Goal: Complete application form

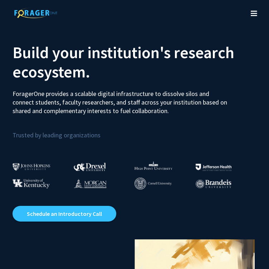
click at [256, 10] on icon "Toggle navigation" at bounding box center [254, 13] width 6 height 7
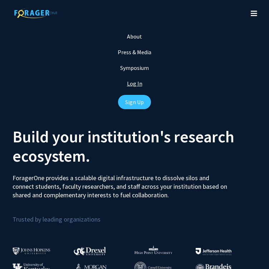
click at [132, 81] on link "Log In" at bounding box center [134, 83] width 15 height 7
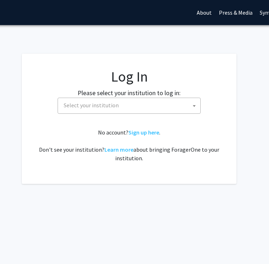
scroll to position [0, 86]
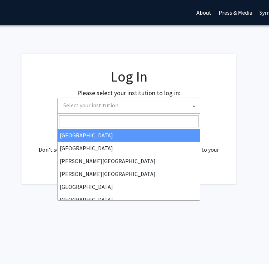
click at [159, 107] on span "Select your institution" at bounding box center [129, 105] width 139 height 15
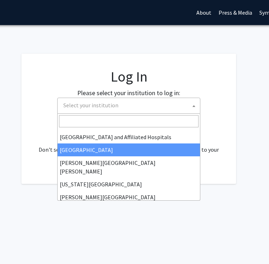
scroll to position [114, 0]
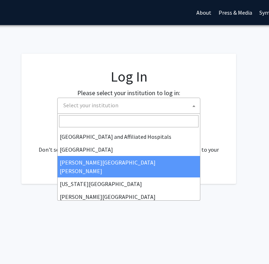
select select "1"
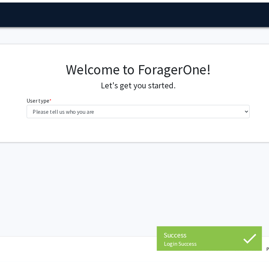
scroll to position [0, 78]
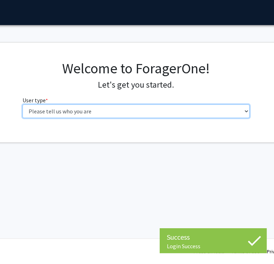
click at [167, 113] on select "Please tell us who you are Undergraduate Student Master's Student Doctoral Cand…" at bounding box center [137, 111] width 228 height 14
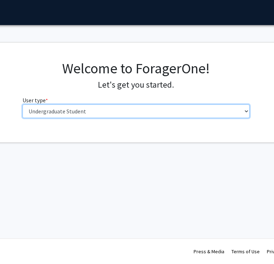
click at [23, 104] on select "Please tell us who you are Undergraduate Student Master's Student Doctoral Cand…" at bounding box center [137, 111] width 228 height 14
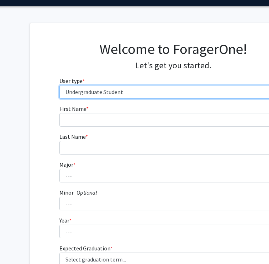
scroll to position [19, 41]
click at [127, 93] on select "Please tell us who you are Undergraduate Student Master's Student Doctoral Cand…" at bounding box center [174, 92] width 228 height 14
select select "4: postDoc"
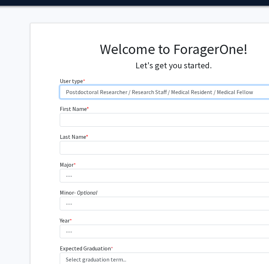
click at [60, 85] on select "Please tell us who you are Undergraduate Student Master's Student Doctoral Cand…" at bounding box center [174, 92] width 228 height 14
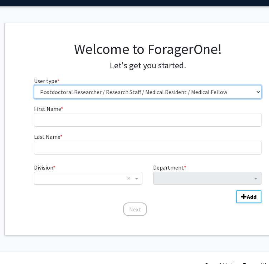
scroll to position [19, 70]
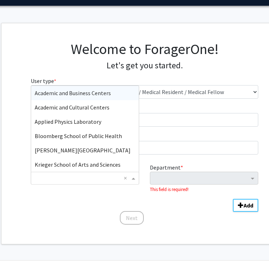
click at [107, 177] on input "Division" at bounding box center [78, 178] width 86 height 9
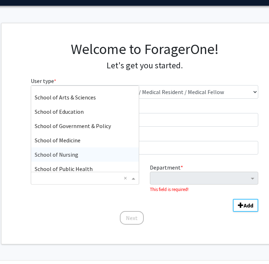
scroll to position [172, 0]
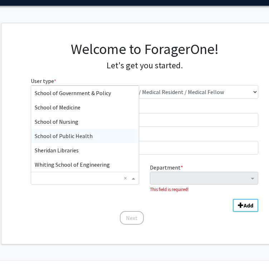
click at [100, 130] on div "School of Public Health" at bounding box center [85, 136] width 108 height 14
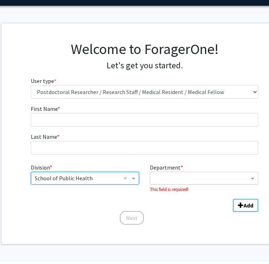
click at [173, 174] on input "Department" at bounding box center [201, 178] width 95 height 9
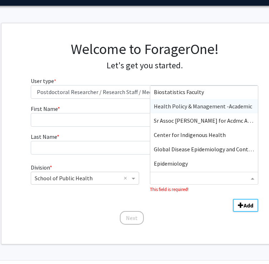
scroll to position [0, 0]
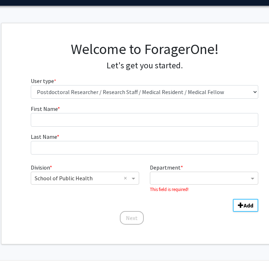
click at [202, 48] on h1 "Welcome to ForagerOne!" at bounding box center [145, 48] width 228 height 17
